Goal: Navigation & Orientation: Find specific page/section

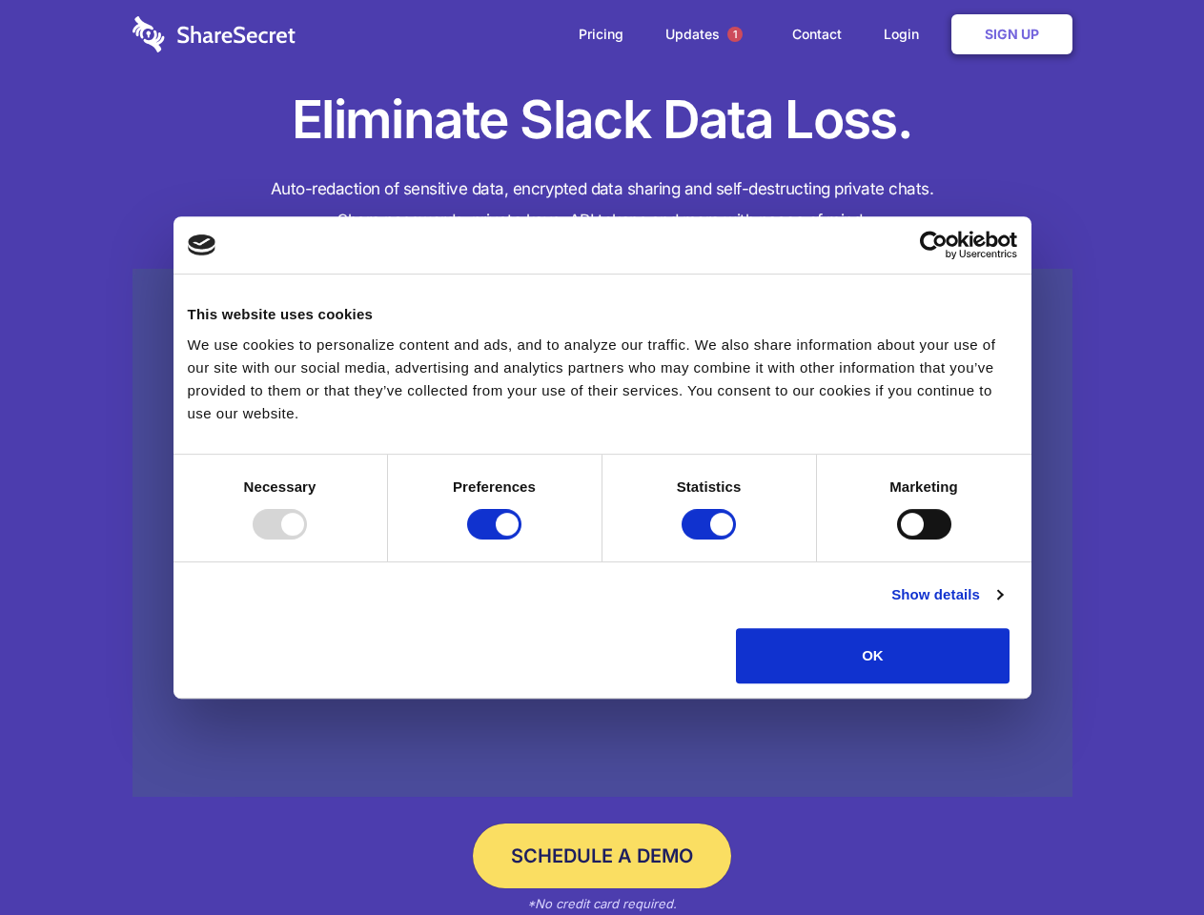
click at [307, 540] on div at bounding box center [280, 524] width 54 height 31
click at [522, 540] on input "Preferences" at bounding box center [494, 524] width 54 height 31
checkbox input "false"
click at [711, 540] on input "Statistics" at bounding box center [709, 524] width 54 height 31
checkbox input "false"
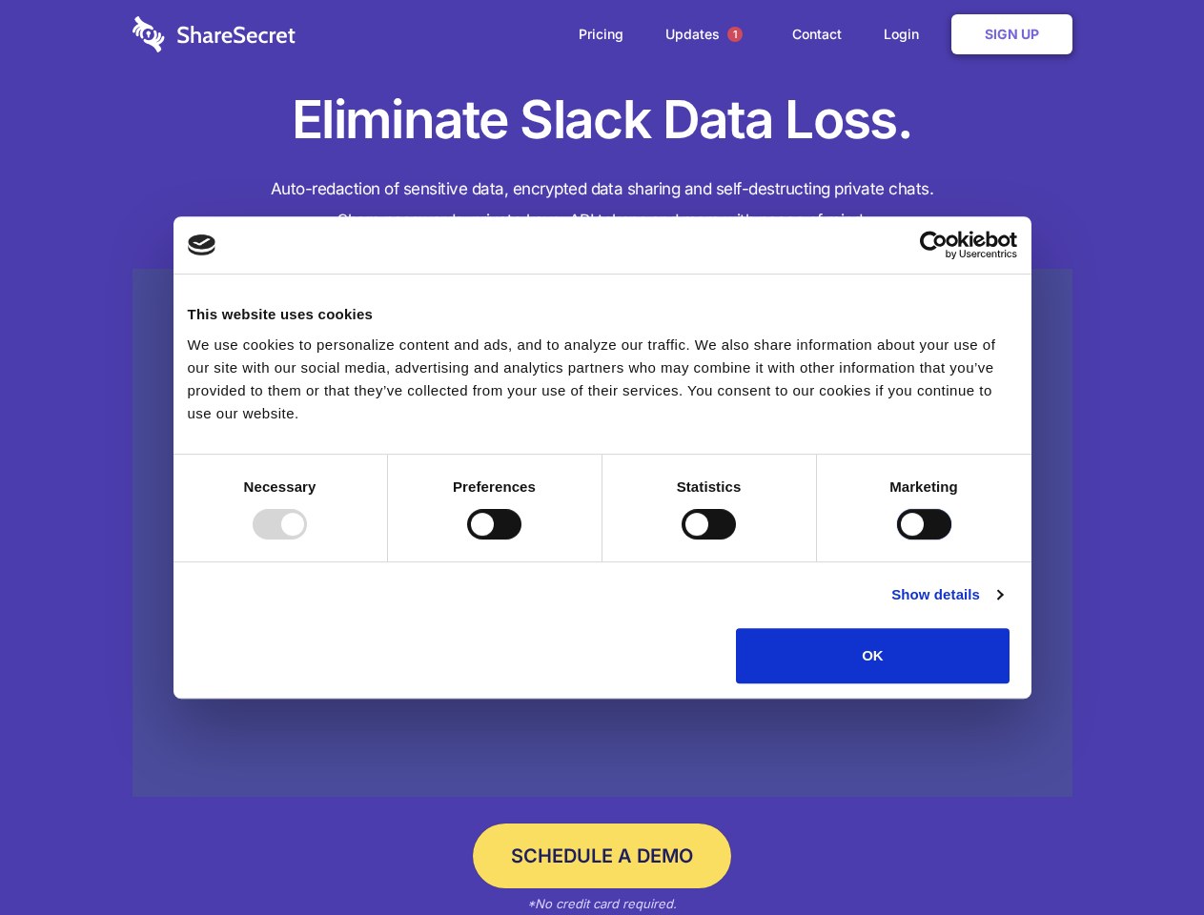
click at [897, 540] on input "Marketing" at bounding box center [924, 524] width 54 height 31
checkbox input "true"
click at [1002, 606] on link "Show details" at bounding box center [946, 595] width 111 height 23
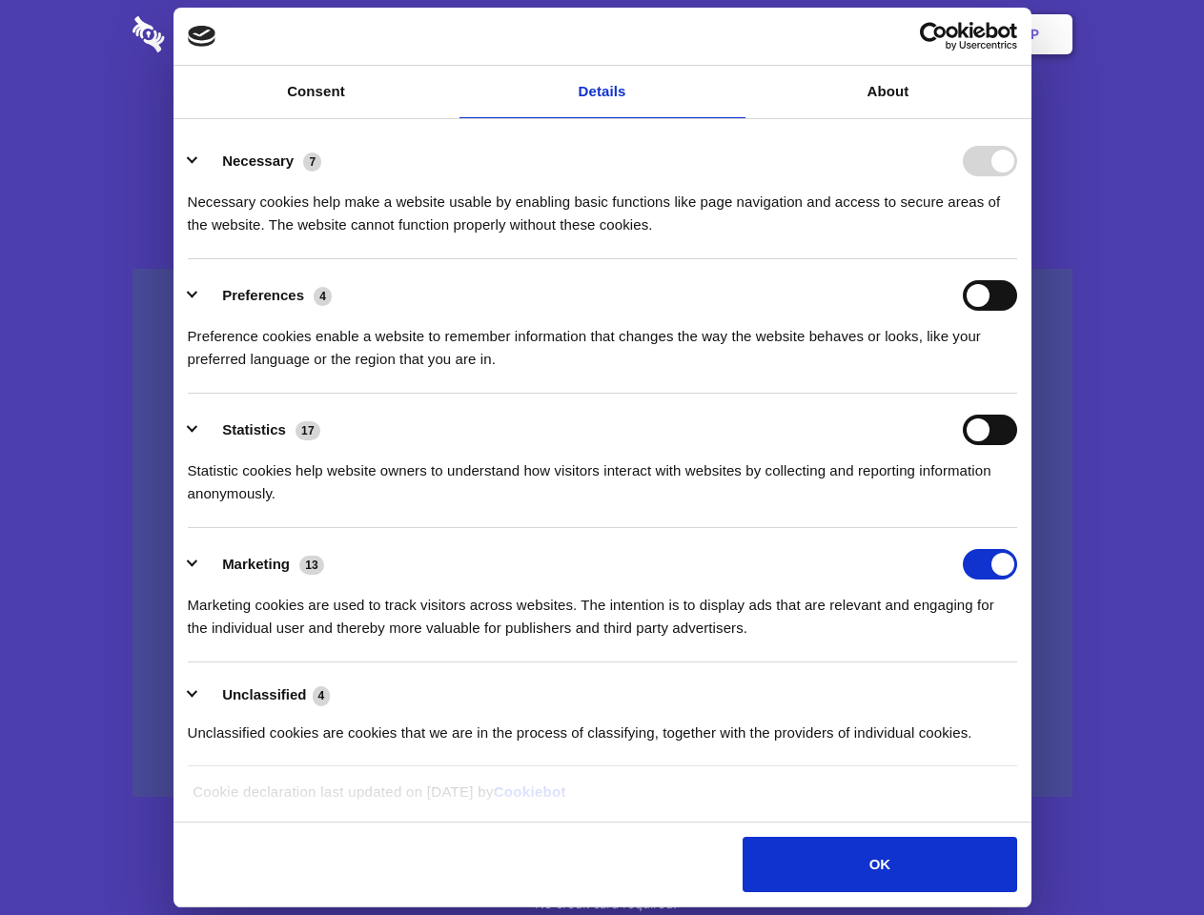
click at [1017, 259] on li "Necessary 7 Necessary cookies help make a website usable by enabling basic func…" at bounding box center [603, 192] width 830 height 134
click at [734, 34] on span "1" at bounding box center [734, 34] width 15 height 15
